Goal: Entertainment & Leisure: Consume media (video, audio)

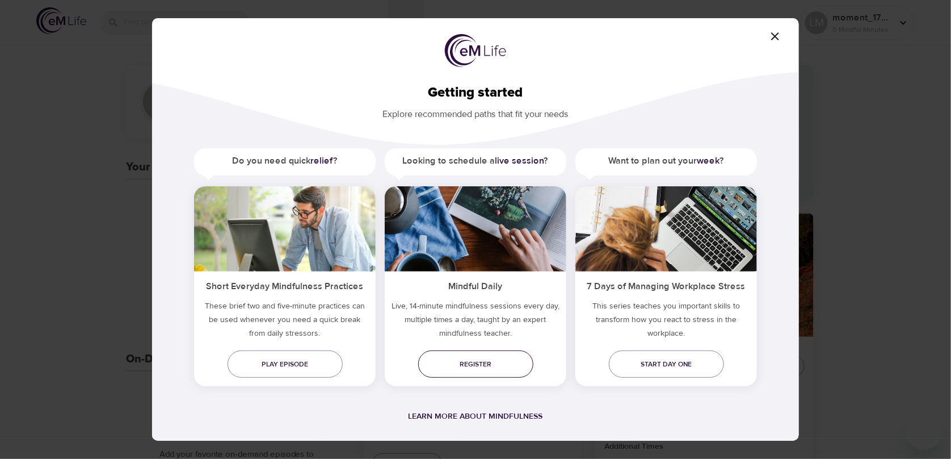
click at [497, 367] on span "Register" at bounding box center [475, 364] width 97 height 12
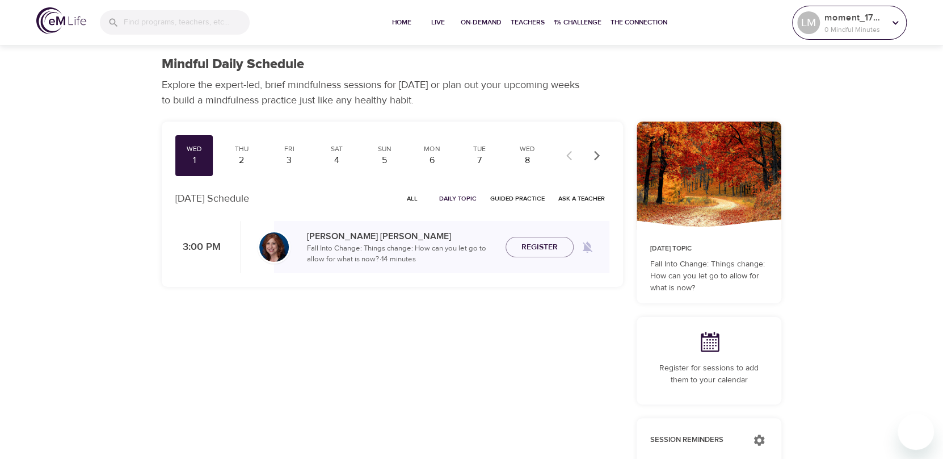
click at [897, 25] on icon at bounding box center [895, 22] width 12 height 12
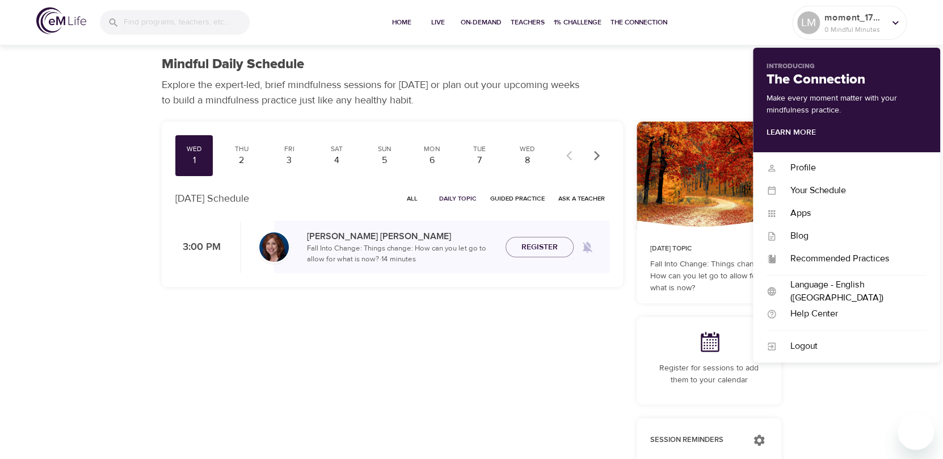
click at [404, 400] on div "Wed 1 Thu 2 Fri 3 Sat 4 Sun 5 Mon 6 Tue 7 Wed 8 Thu 9 Fri 10 Sat 11 Sun 12 Mon …" at bounding box center [392, 435] width 475 height 640
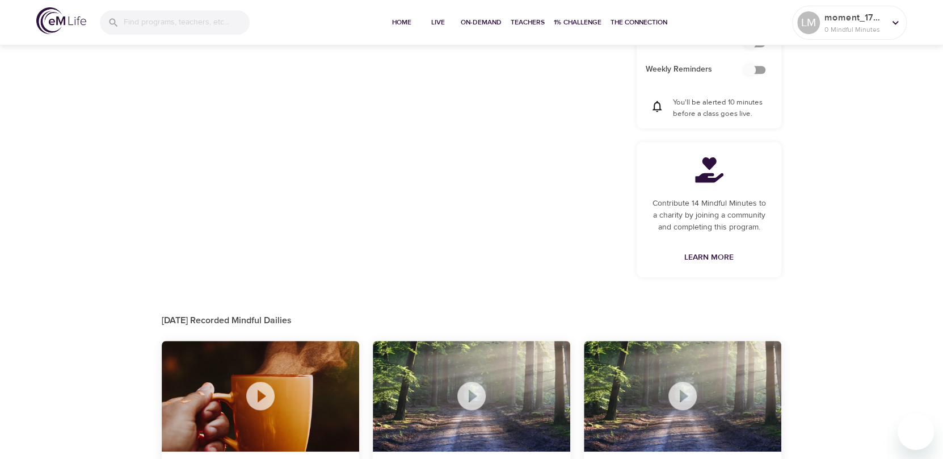
scroll to position [561, 0]
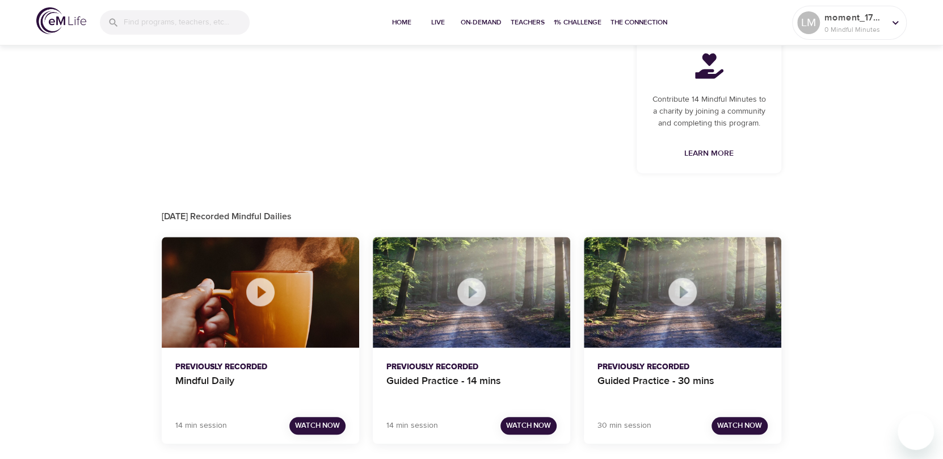
click at [257, 286] on icon at bounding box center [260, 292] width 28 height 28
click at [269, 290] on icon at bounding box center [260, 292] width 28 height 28
click at [311, 431] on button "Watch Now" at bounding box center [317, 426] width 56 height 18
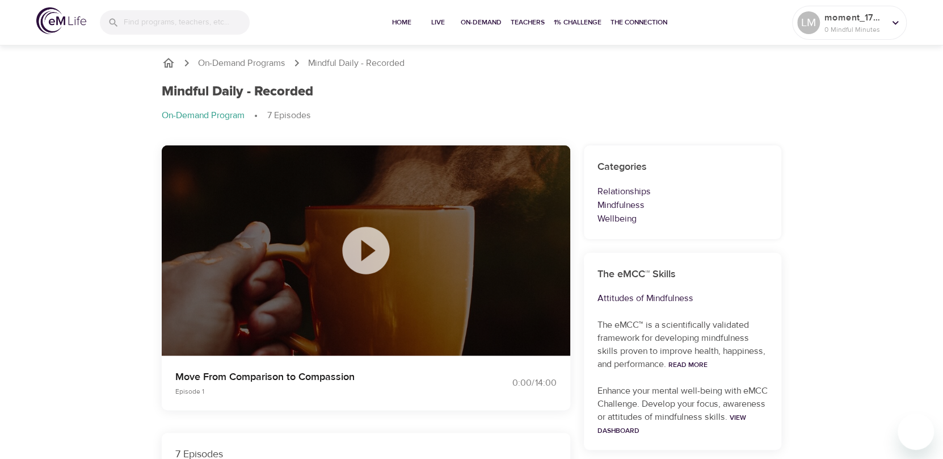
click at [387, 230] on icon at bounding box center [366, 250] width 57 height 57
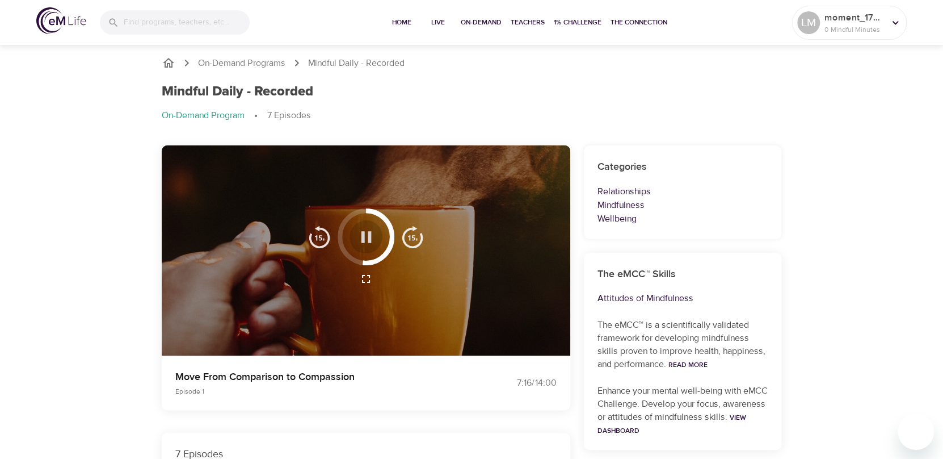
click at [358, 237] on icon "button" at bounding box center [366, 237] width 20 height 20
